Goal: Transaction & Acquisition: Subscribe to service/newsletter

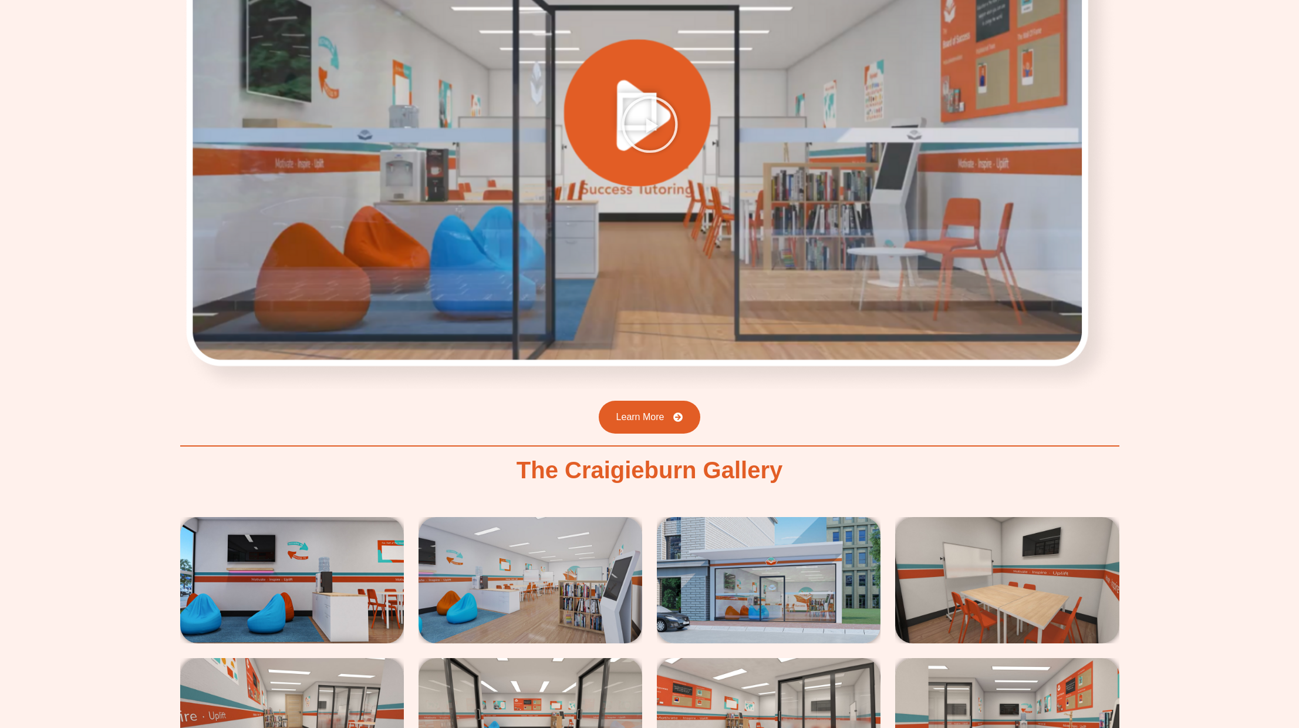
scroll to position [1745, 0]
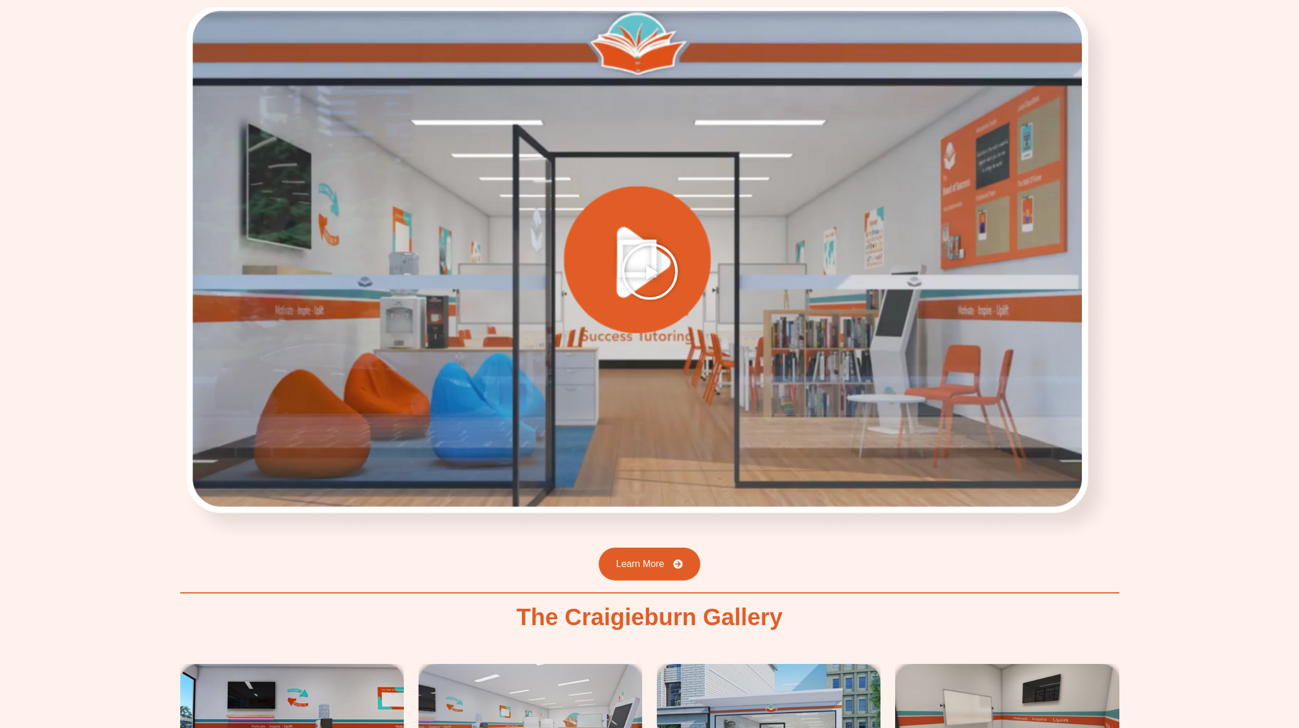
click at [651, 265] on icon "Play Video" at bounding box center [650, 271] width 59 height 59
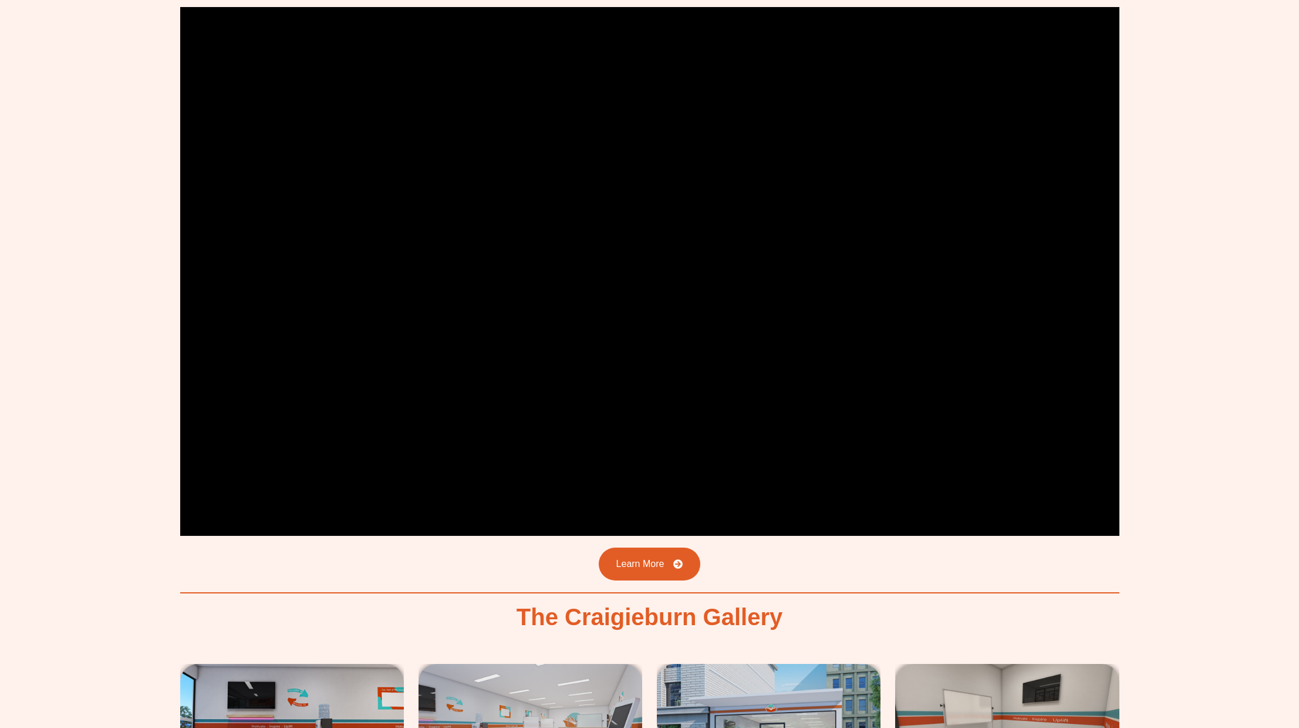
click at [1188, 451] on div "Choose Success Tutoring in [GEOGRAPHIC_DATA] We are proud of being the most tru…" at bounding box center [649, 412] width 1299 height 1153
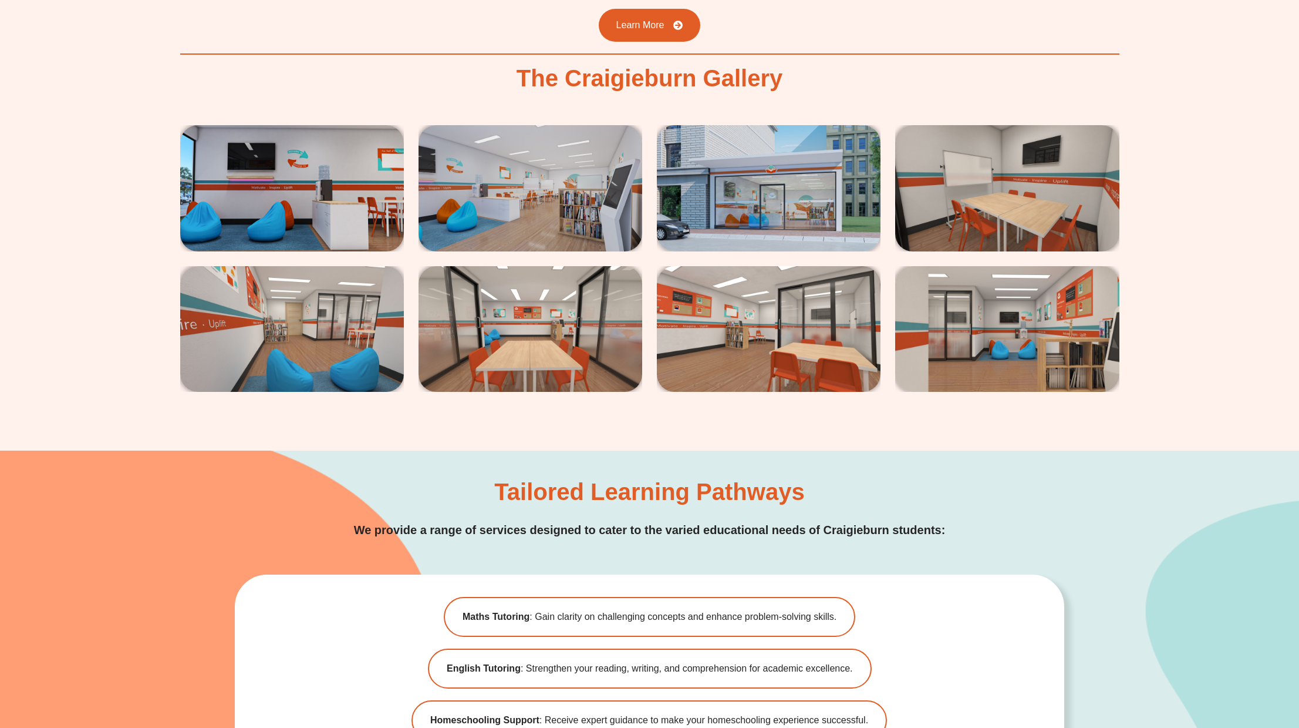
scroll to position [2163, 0]
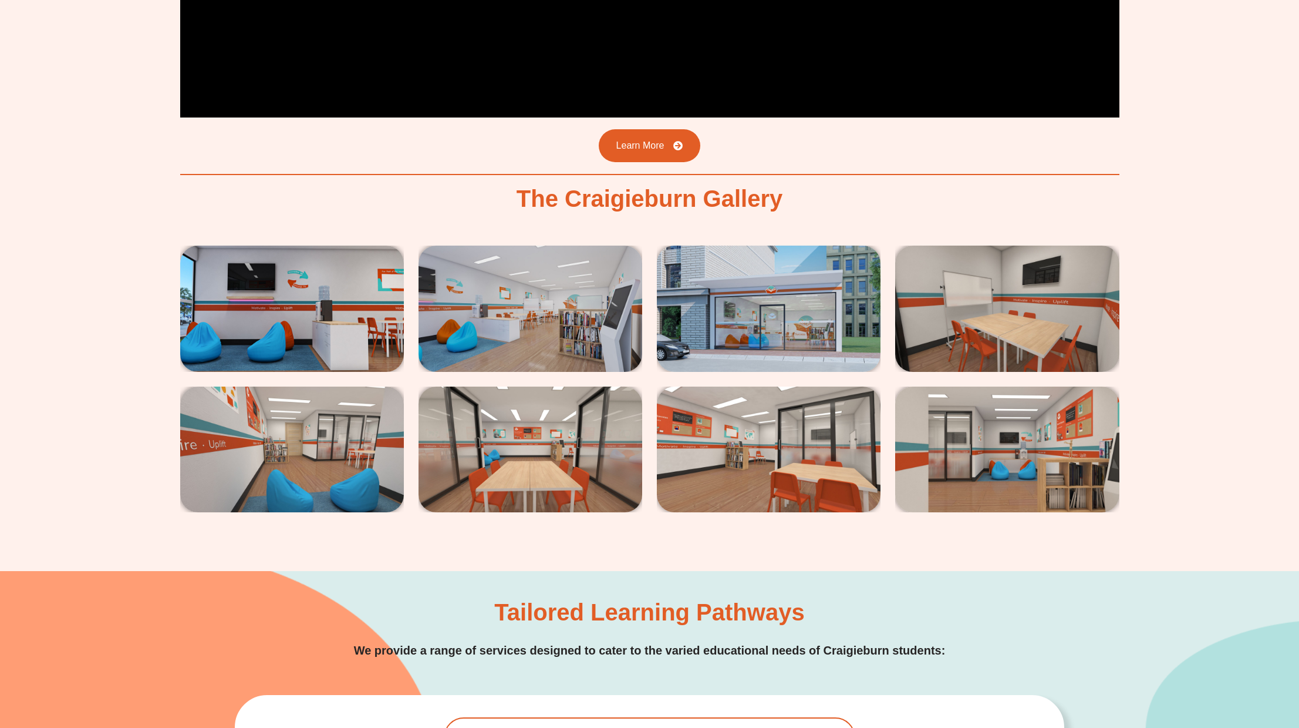
click at [282, 293] on img at bounding box center [292, 308] width 224 height 126
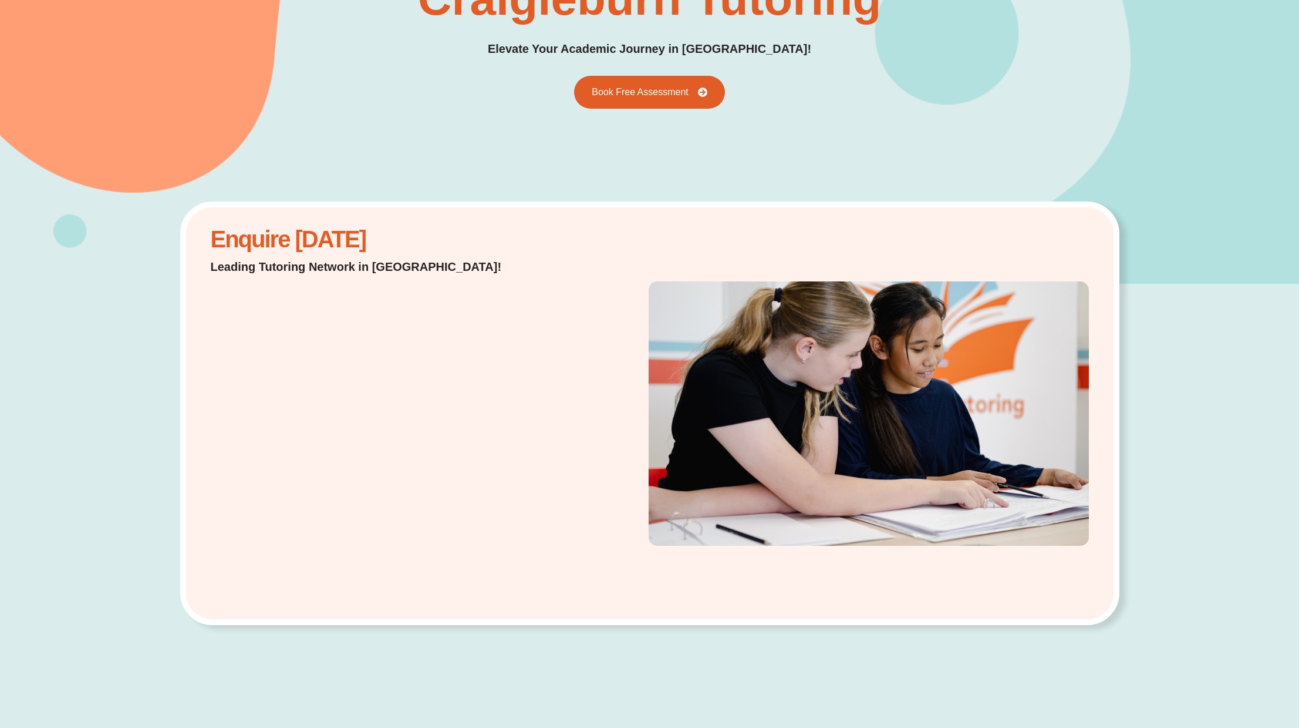
scroll to position [224, 0]
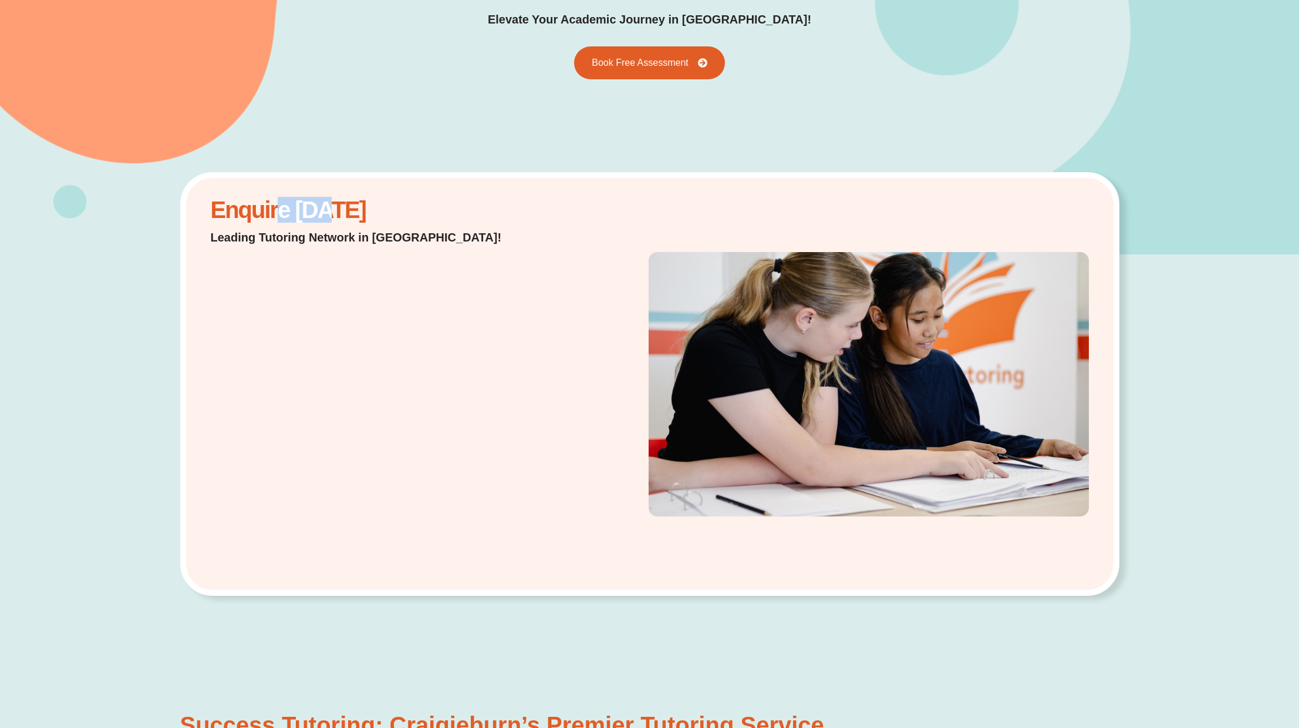
drag, startPoint x: 275, startPoint y: 214, endPoint x: 332, endPoint y: 220, distance: 56.7
click at [334, 217] on h2 "Enquire [DATE]" at bounding box center [371, 210] width 321 height 15
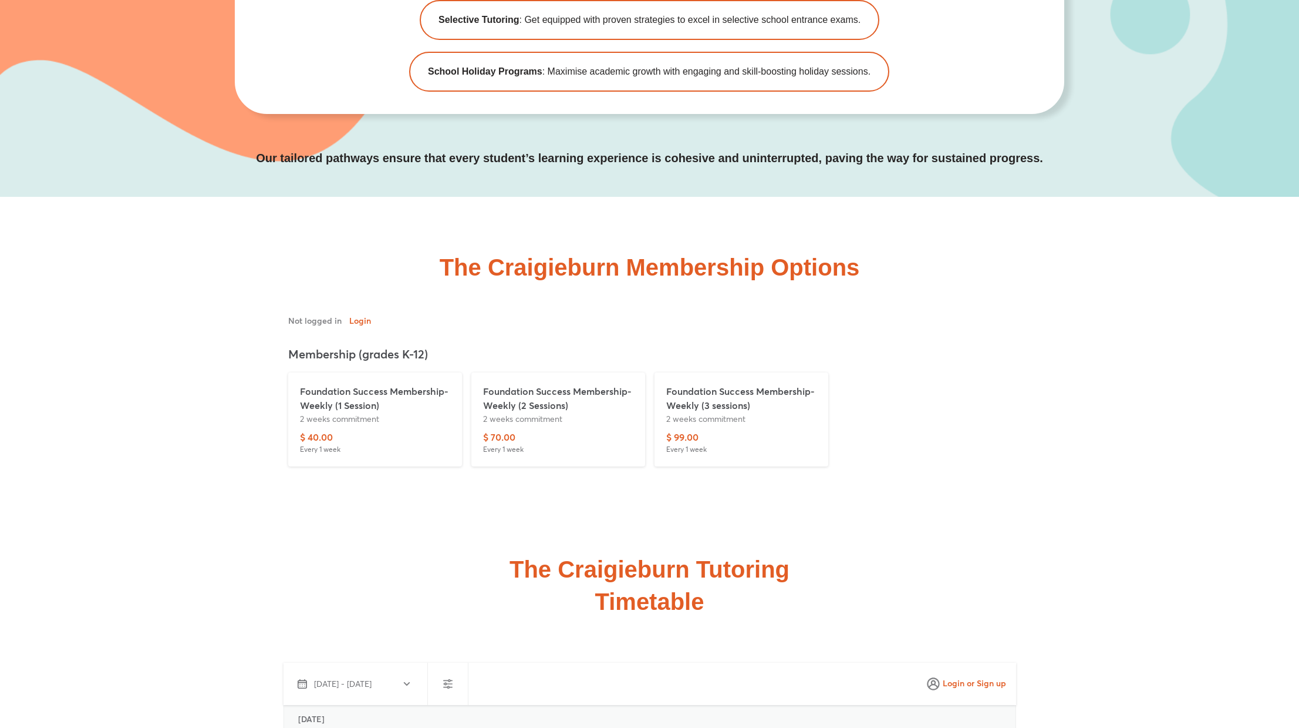
scroll to position [3086, 0]
drag, startPoint x: 323, startPoint y: 357, endPoint x: 372, endPoint y: 358, distance: 48.7
click at [372, 358] on p "Membership (grades K-12)" at bounding box center [649, 355] width 723 height 18
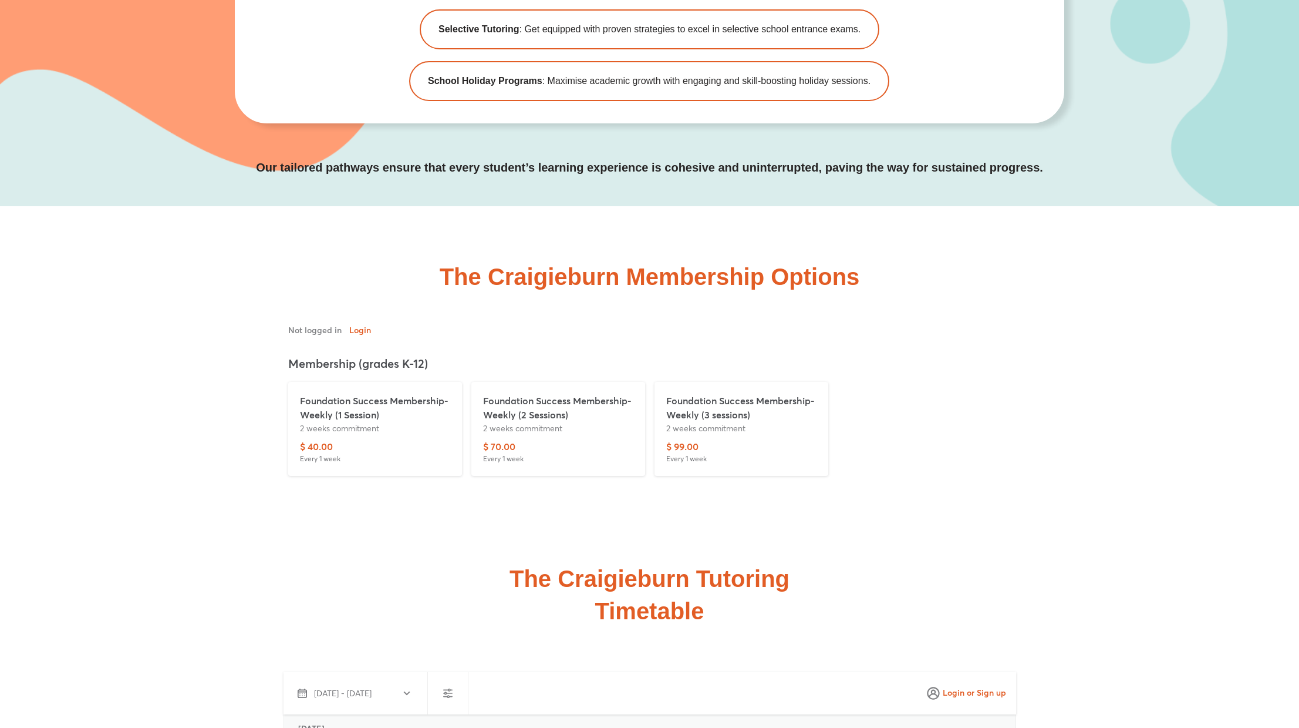
scroll to position [3079, 0]
click at [390, 435] on div "Foundation Success Membership-Weekly (1 Session) 2 weeks commitment" at bounding box center [375, 415] width 150 height 46
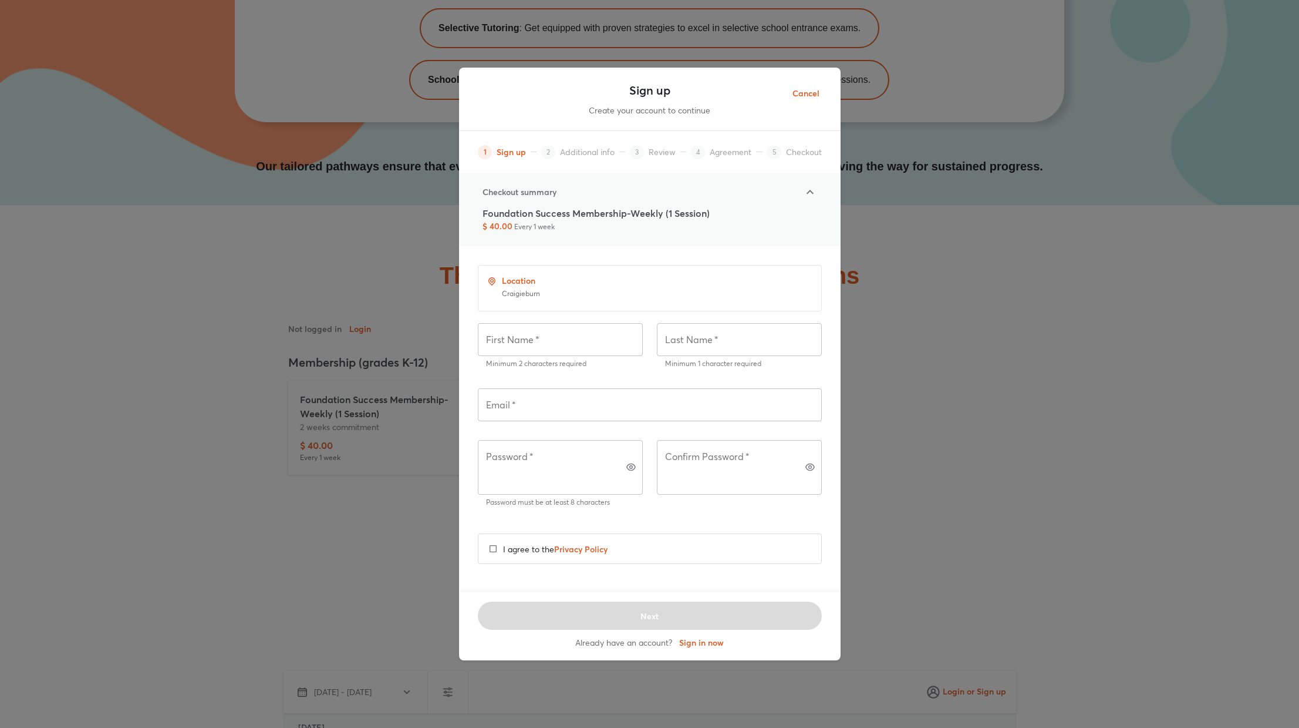
drag, startPoint x: 526, startPoint y: 227, endPoint x: 654, endPoint y: 226, distance: 127.4
click at [654, 220] on p "Foundation Success Membership-Weekly (1 Session)" at bounding box center [596, 213] width 227 height 14
drag, startPoint x: 685, startPoint y: 226, endPoint x: 618, endPoint y: 225, distance: 66.9
click at [618, 220] on p "Foundation Success Membership-Weekly (1 Session)" at bounding box center [596, 213] width 227 height 14
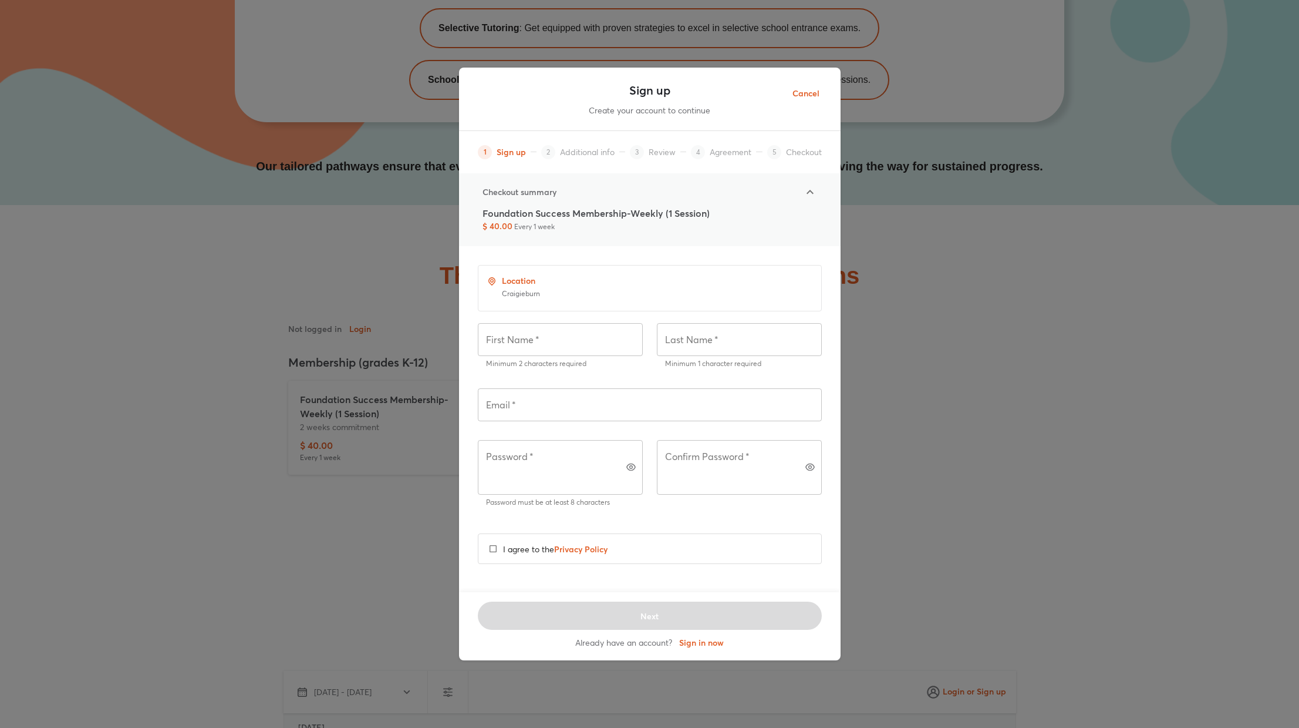
click at [618, 220] on p "Foundation Success Membership-Weekly (1 Session)" at bounding box center [596, 213] width 227 height 14
click at [256, 530] on div "Sign up Create your account to continue 1 Sign up 2 Additional info 3 Review 4 …" at bounding box center [649, 364] width 1299 height 728
click at [807, 101] on span "Cancel" at bounding box center [806, 93] width 27 height 15
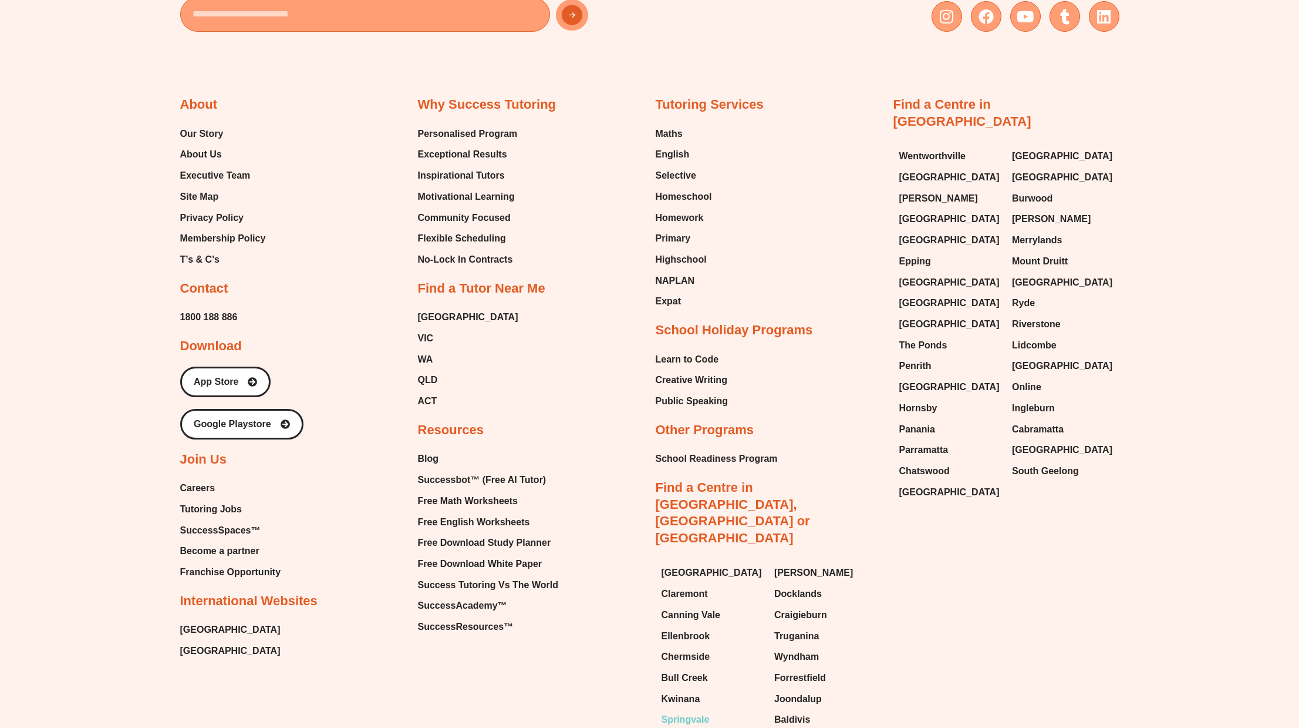
scroll to position [7313, 0]
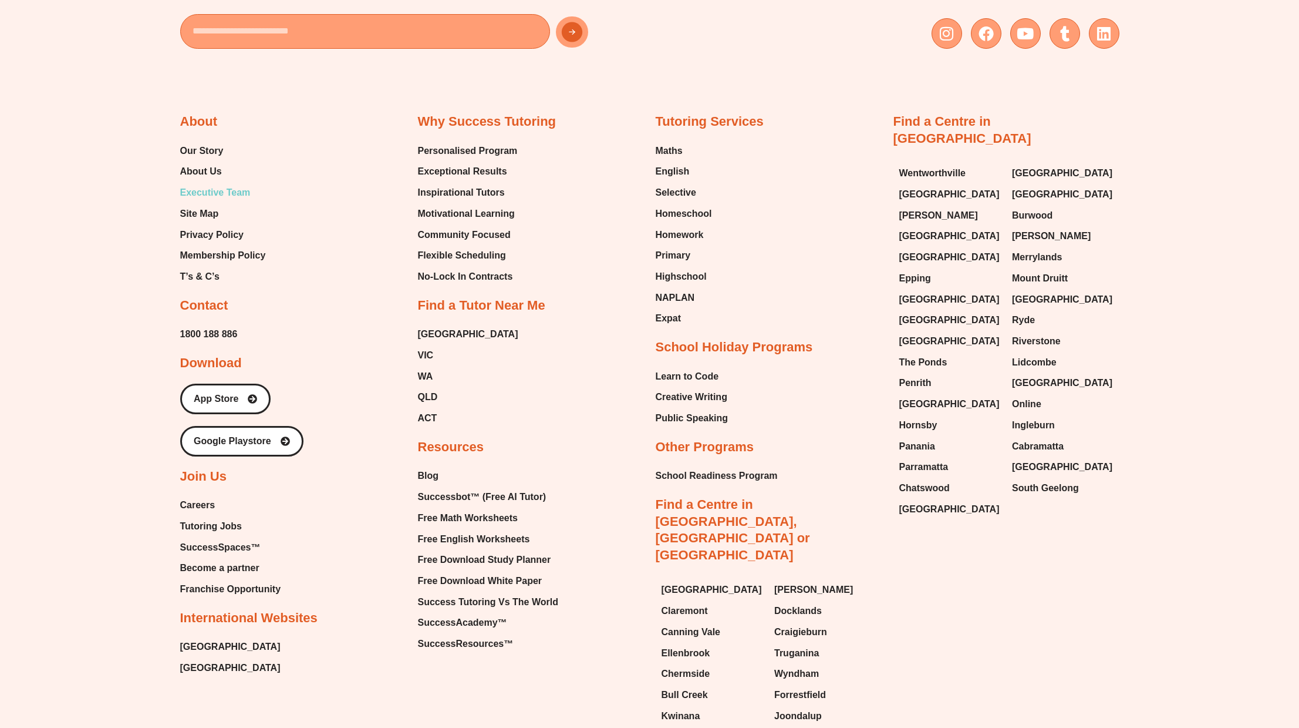
click at [196, 187] on span "Executive Team" at bounding box center [215, 193] width 70 height 18
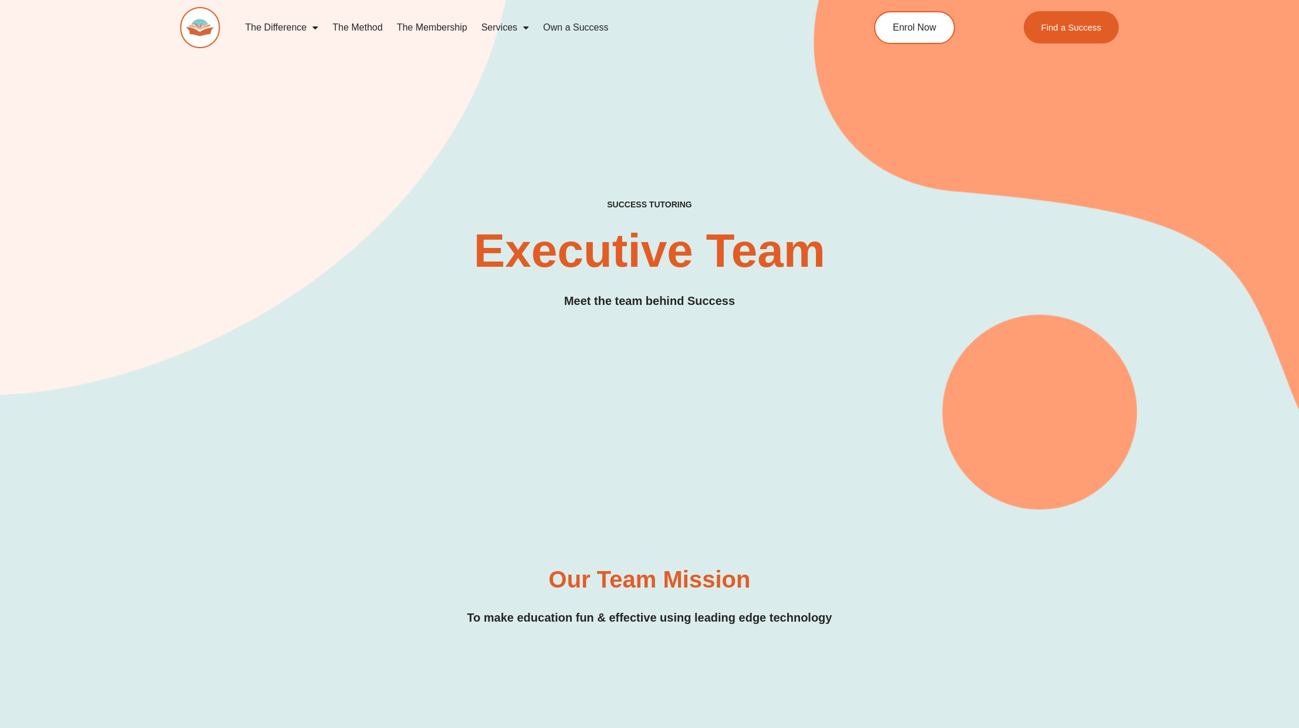
click at [450, 28] on link "The Membership" at bounding box center [432, 27] width 85 height 27
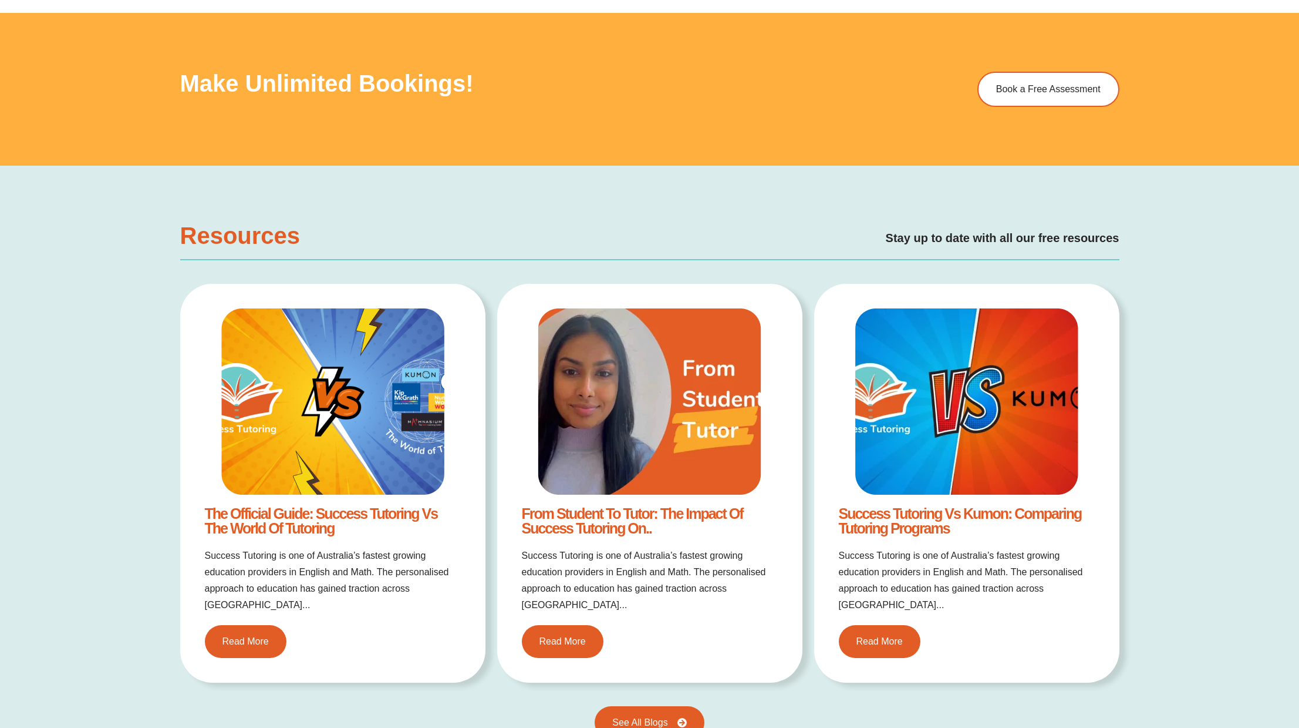
scroll to position [2315, 0]
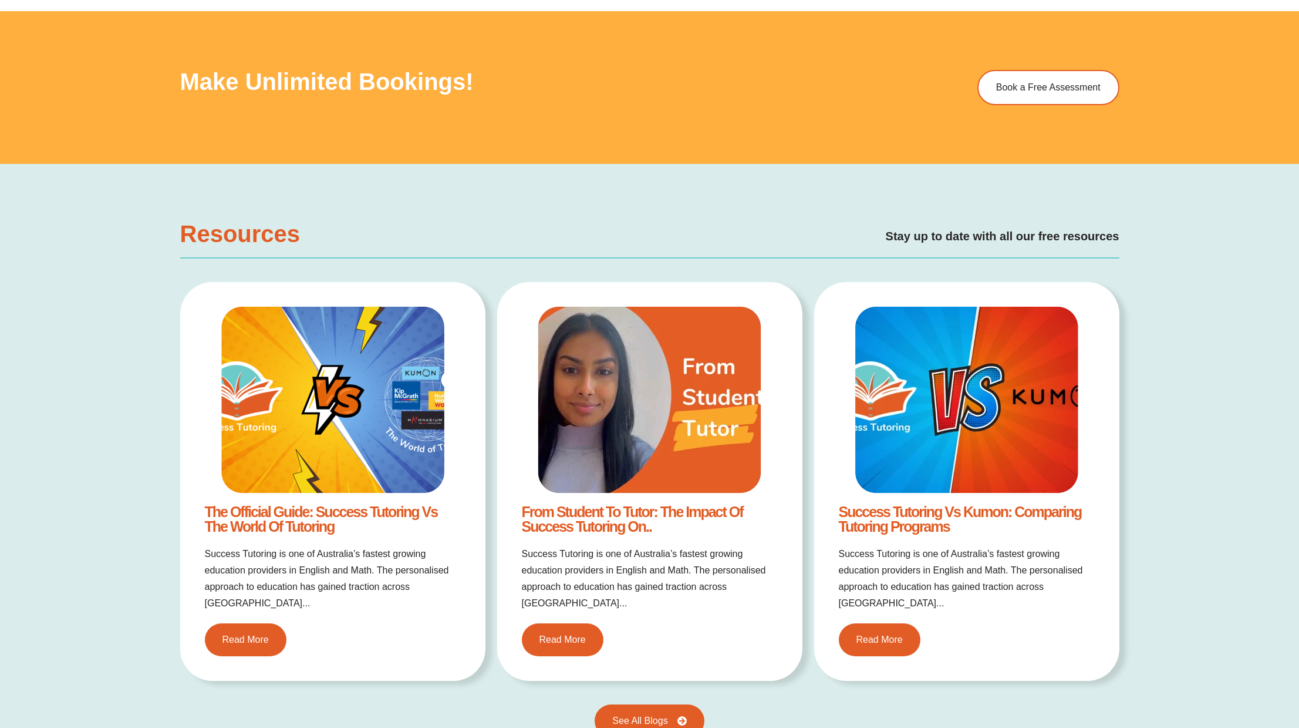
click at [210, 224] on h3 "Resources" at bounding box center [263, 233] width 167 height 23
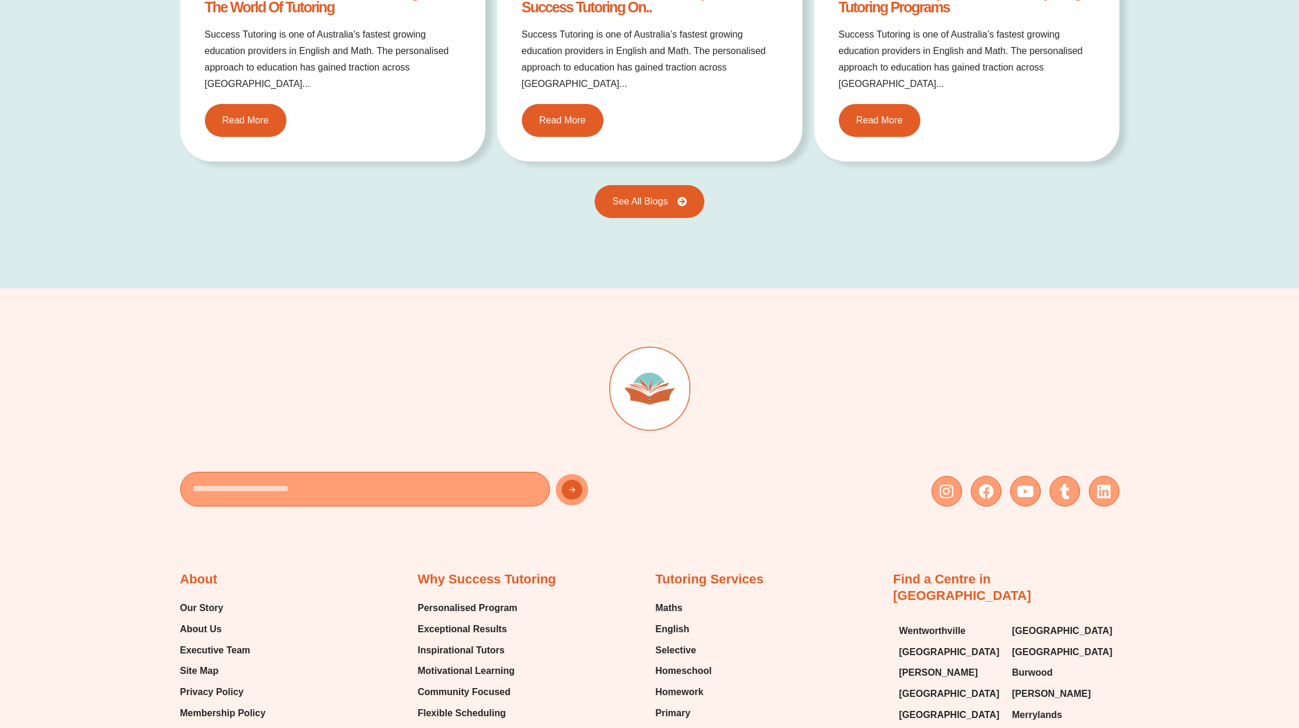
scroll to position [2833, 0]
click at [302, 383] on div at bounding box center [649, 403] width 939 height 113
